Goal: Navigation & Orientation: Find specific page/section

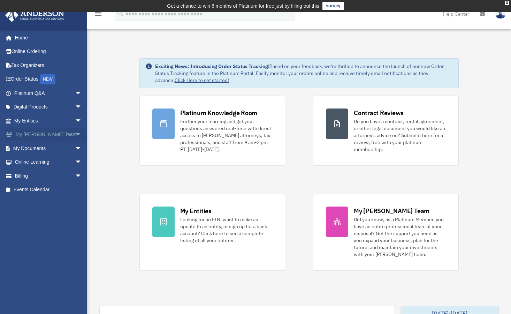
click at [75, 133] on span "arrow_drop_down" at bounding box center [82, 135] width 14 height 14
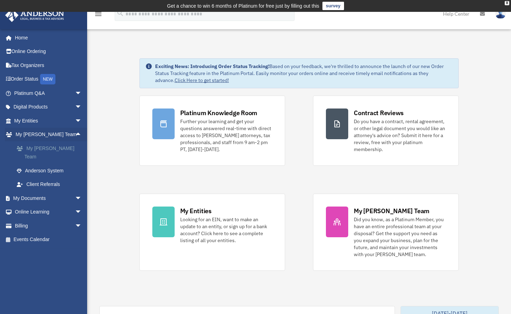
click at [60, 148] on link "My [PERSON_NAME] Team" at bounding box center [51, 152] width 83 height 22
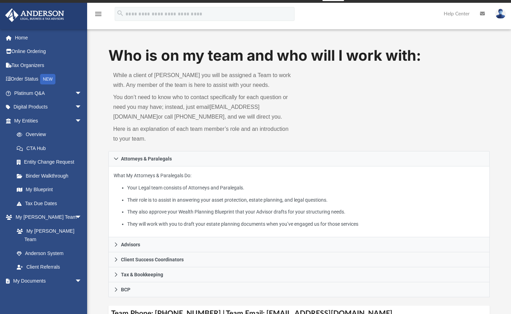
scroll to position [10, 0]
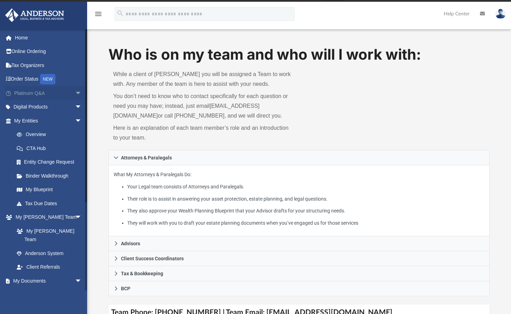
click at [75, 95] on span "arrow_drop_down" at bounding box center [82, 93] width 14 height 14
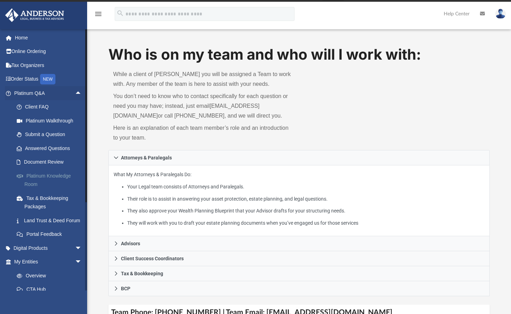
click at [47, 174] on link "Platinum Knowledge Room" at bounding box center [51, 180] width 83 height 22
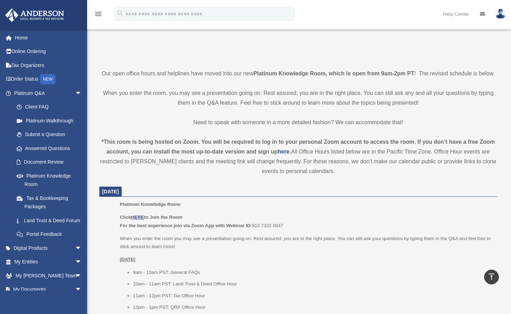
scroll to position [138, 0]
click at [44, 161] on link "Document Review" at bounding box center [51, 162] width 83 height 14
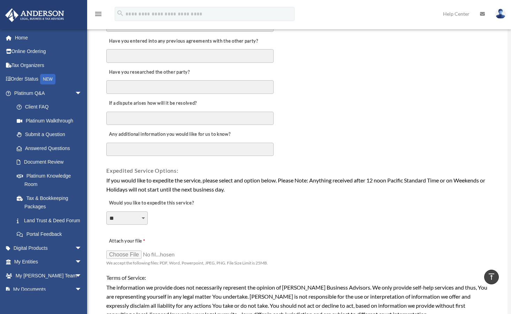
scroll to position [377, 0]
click at [49, 223] on link "Land Trust & Deed Forum" at bounding box center [51, 220] width 83 height 14
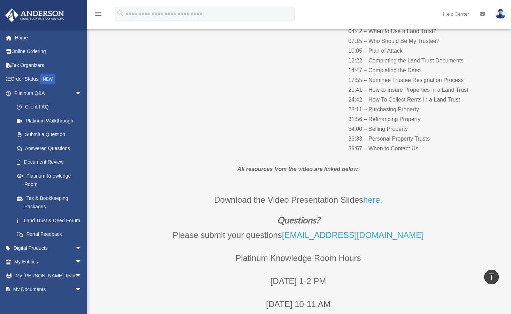
scroll to position [142, 0]
click at [75, 91] on span "arrow_drop_down" at bounding box center [82, 93] width 14 height 14
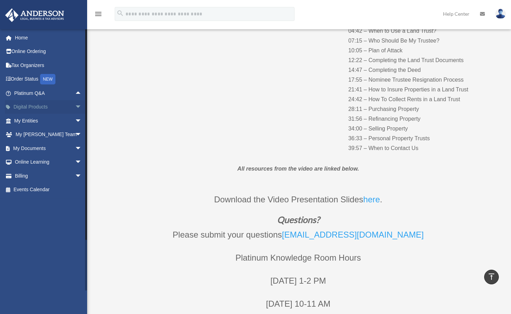
click at [75, 105] on span "arrow_drop_down" at bounding box center [82, 107] width 14 height 14
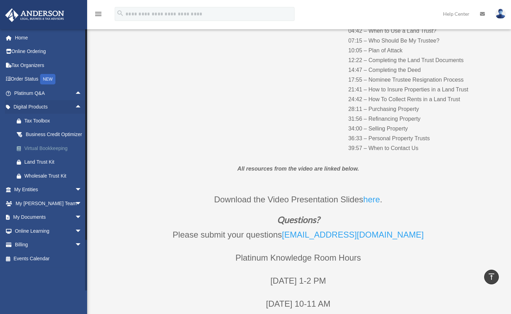
click at [46, 153] on div "Virtual Bookkeeping" at bounding box center [53, 148] width 59 height 9
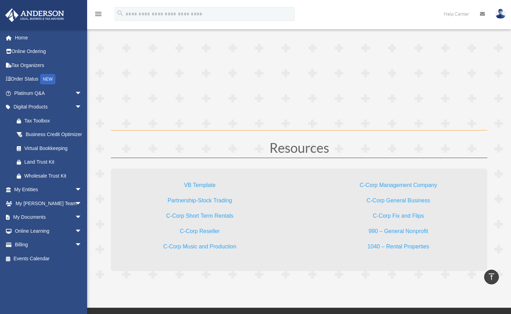
scroll to position [1989, 0]
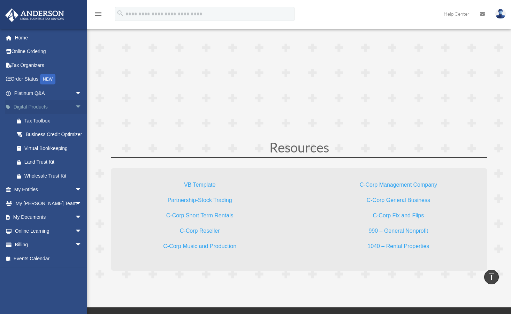
click at [75, 106] on span "arrow_drop_down" at bounding box center [82, 107] width 14 height 14
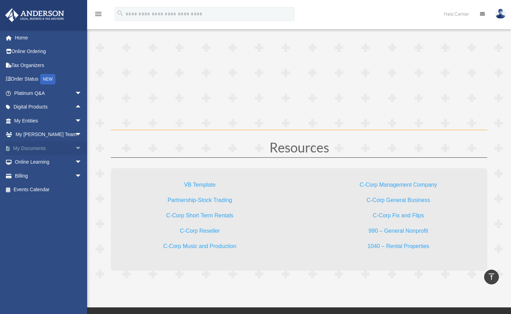
click at [75, 149] on span "arrow_drop_down" at bounding box center [82, 148] width 14 height 14
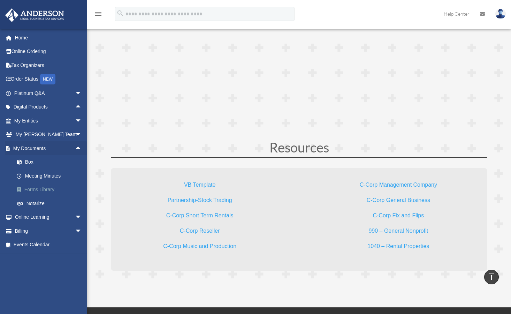
click at [32, 189] on link "Forms Library" at bounding box center [51, 190] width 83 height 14
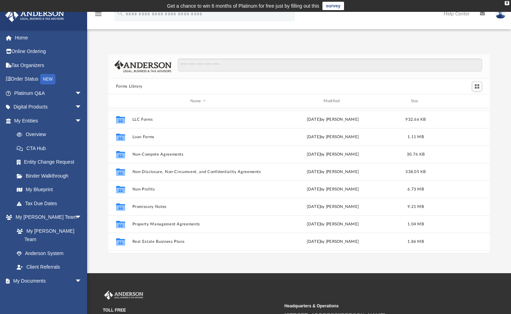
scroll to position [329, 0]
click at [30, 288] on link "Box" at bounding box center [51, 295] width 83 height 14
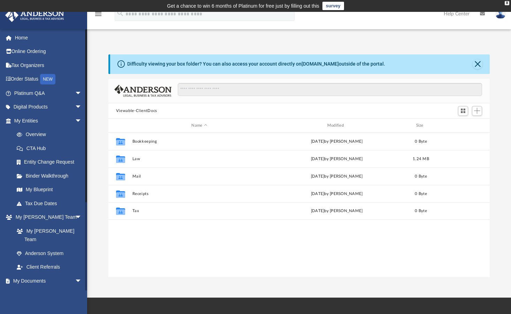
scroll to position [153, 376]
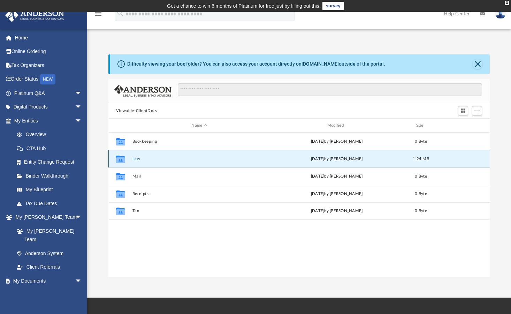
click at [135, 158] on button "Law" at bounding box center [199, 158] width 134 height 5
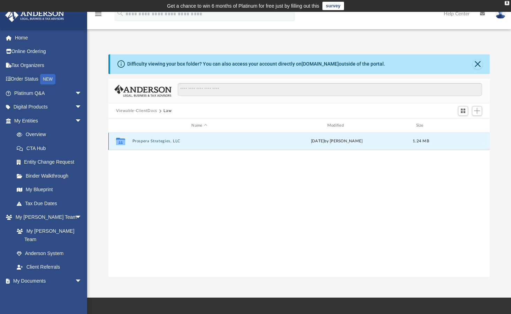
click at [152, 140] on button "Prospera Strategies, LLC" at bounding box center [199, 141] width 134 height 5
click at [148, 141] on button "Initial Docs" at bounding box center [199, 141] width 134 height 5
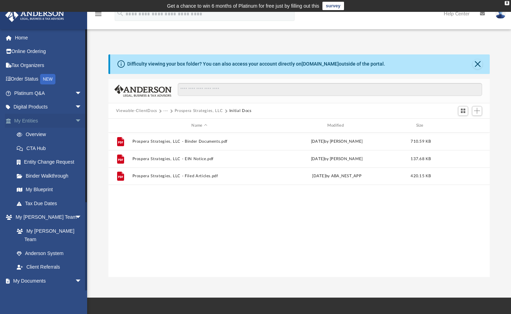
click at [75, 118] on span "arrow_drop_down" at bounding box center [82, 121] width 14 height 14
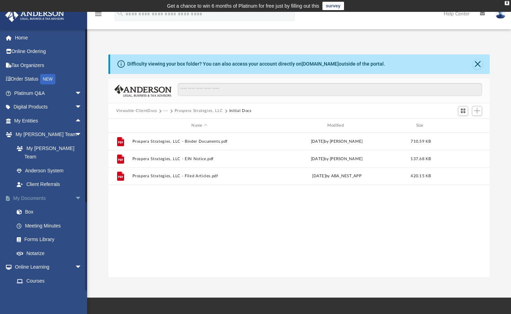
click at [75, 191] on span "arrow_drop_down" at bounding box center [82, 198] width 14 height 14
click at [75, 134] on span "arrow_drop_down" at bounding box center [82, 135] width 14 height 14
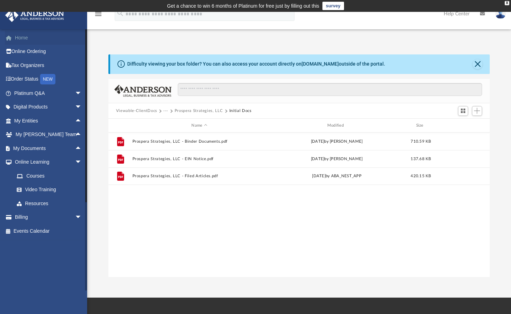
click at [21, 38] on link "Home" at bounding box center [48, 38] width 87 height 14
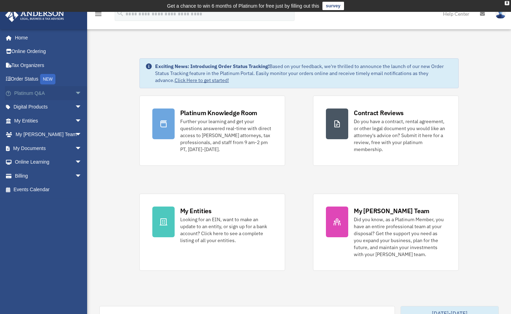
click at [75, 92] on span "arrow_drop_down" at bounding box center [82, 93] width 14 height 14
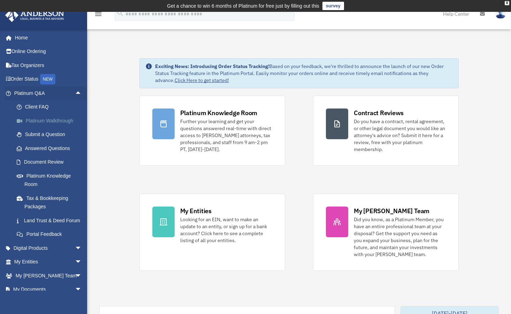
click at [58, 119] on link "Platinum Walkthrough" at bounding box center [51, 121] width 83 height 14
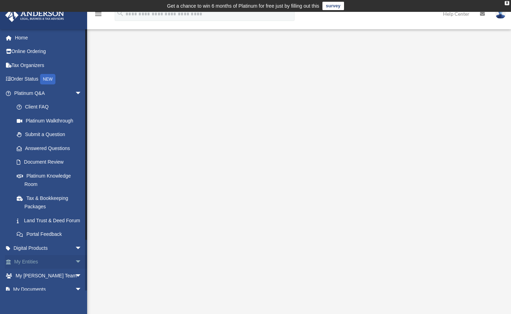
click at [75, 269] on span "arrow_drop_down" at bounding box center [82, 262] width 14 height 14
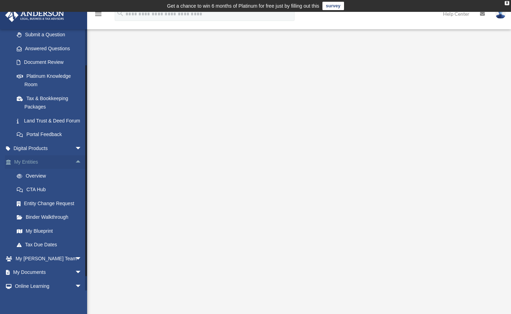
scroll to position [100, 0]
click at [44, 237] on link "My Blueprint" at bounding box center [51, 230] width 83 height 14
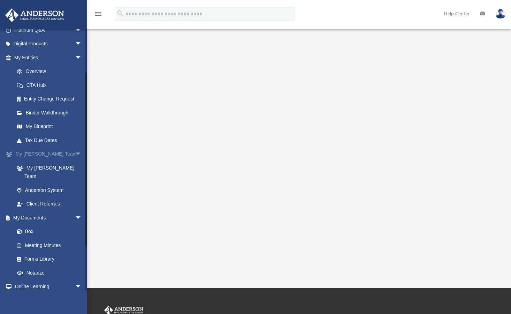
scroll to position [63, 0]
click at [52, 12] on img at bounding box center [34, 15] width 63 height 14
click at [32, 14] on img at bounding box center [34, 15] width 63 height 14
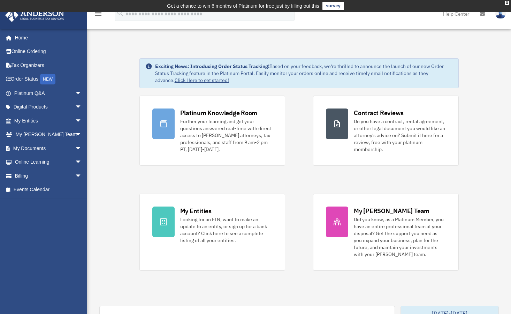
click at [503, 15] on img at bounding box center [500, 14] width 10 height 10
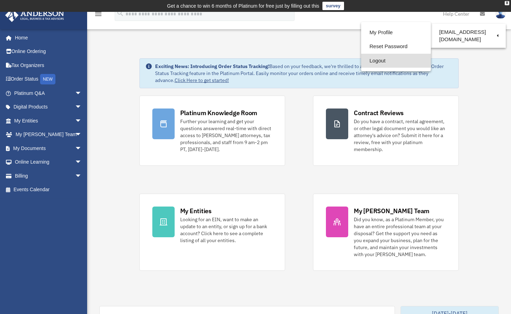
click at [377, 59] on link "Logout" at bounding box center [396, 61] width 70 height 14
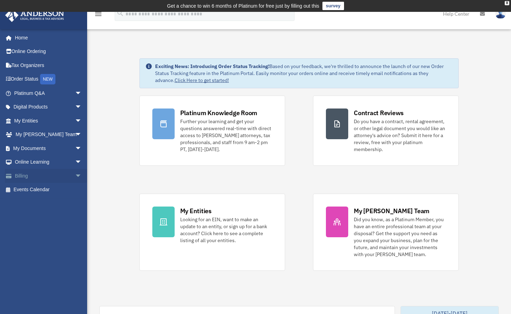
click at [75, 177] on span "arrow_drop_down" at bounding box center [82, 176] width 14 height 14
click at [19, 38] on link "Home" at bounding box center [48, 38] width 87 height 14
click at [75, 119] on span "arrow_drop_down" at bounding box center [82, 121] width 14 height 14
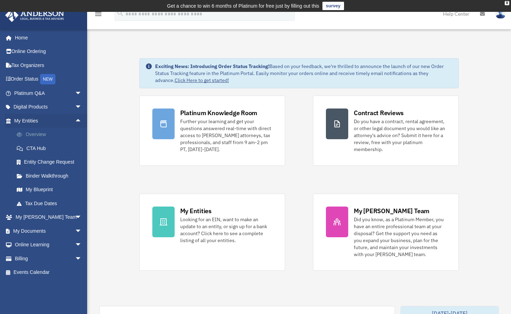
click at [44, 131] on link "Overview" at bounding box center [51, 135] width 83 height 14
click at [44, 133] on link "Overview" at bounding box center [51, 135] width 83 height 14
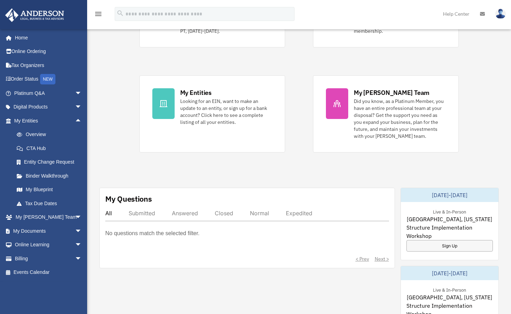
scroll to position [120, 0]
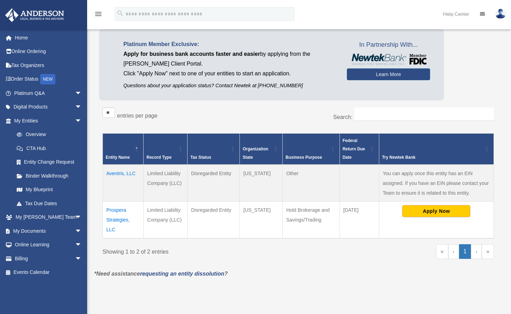
scroll to position [53, 0]
click at [478, 254] on link "›" at bounding box center [476, 251] width 11 height 15
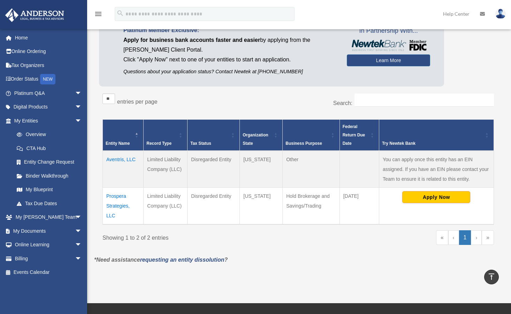
scroll to position [0, 0]
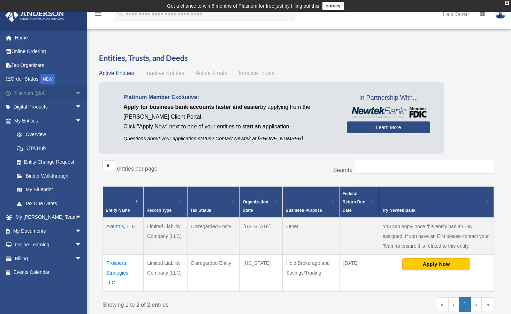
click at [75, 93] on span "arrow_drop_down" at bounding box center [82, 93] width 14 height 14
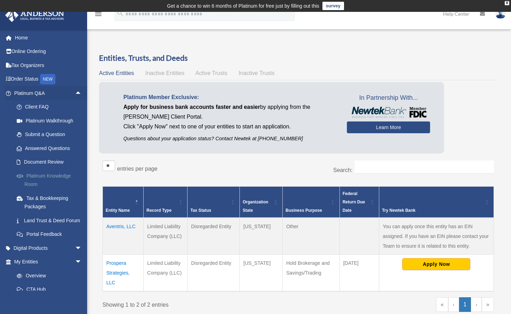
click at [53, 175] on link "Platinum Knowledge Room" at bounding box center [51, 180] width 83 height 22
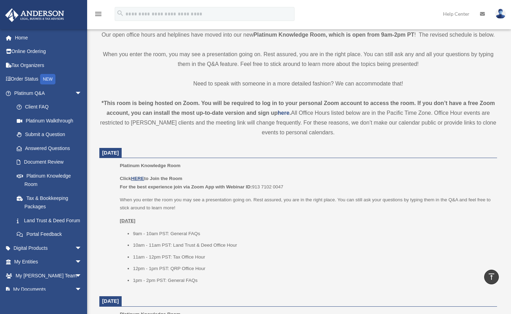
scroll to position [179, 0]
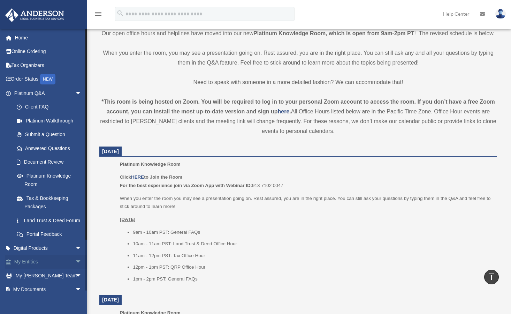
click at [75, 269] on span "arrow_drop_down" at bounding box center [82, 262] width 14 height 14
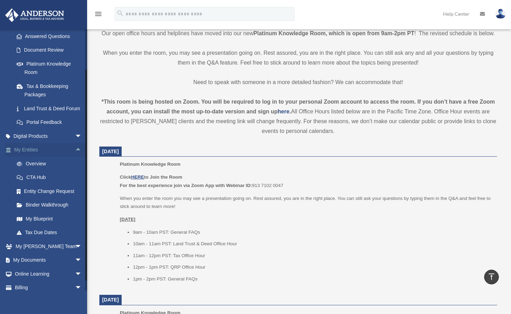
scroll to position [112, 0]
